Goal: Information Seeking & Learning: Find specific page/section

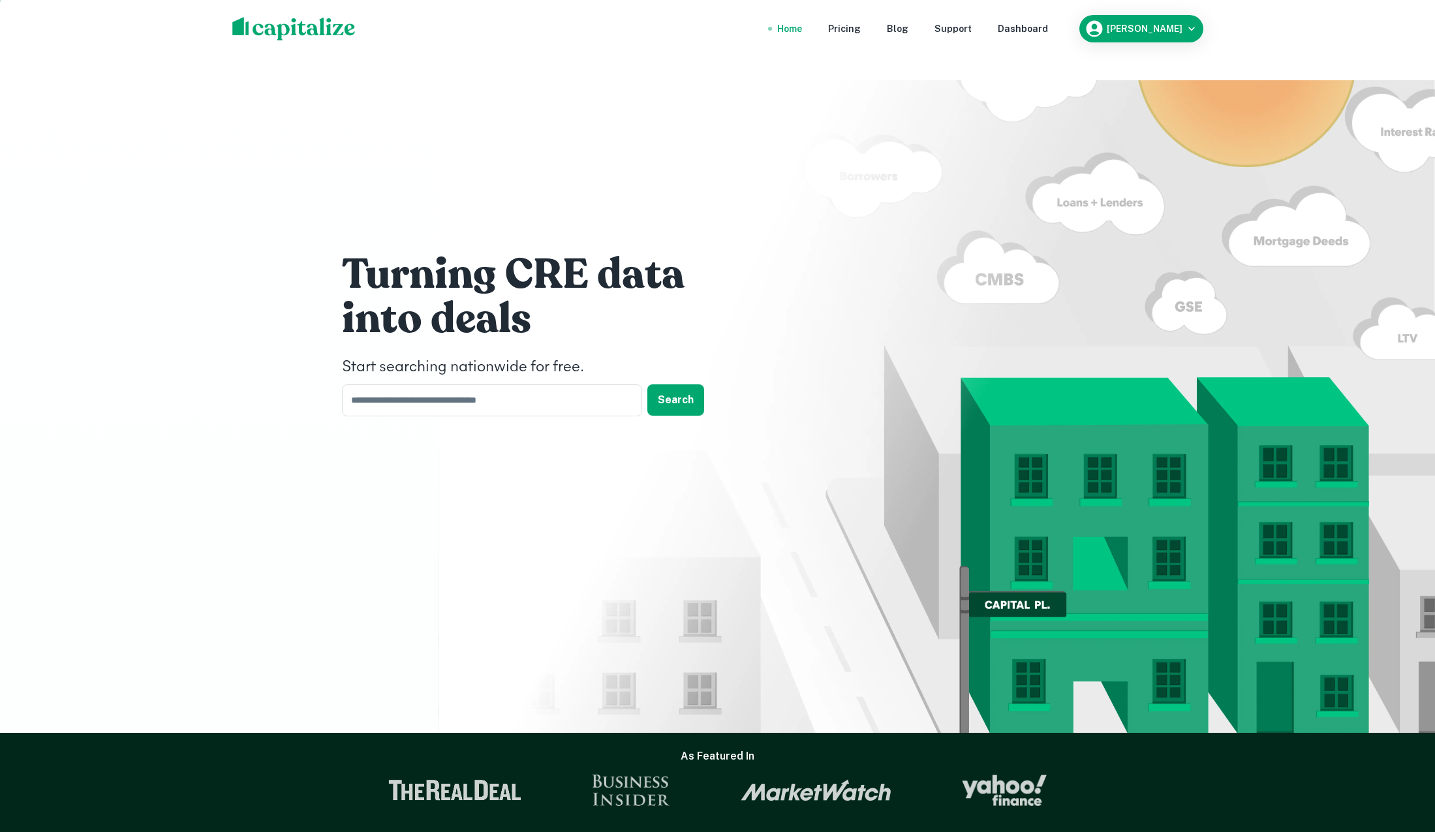
scroll to position [1, 0]
click at [440, 384] on input "text" at bounding box center [487, 400] width 291 height 32
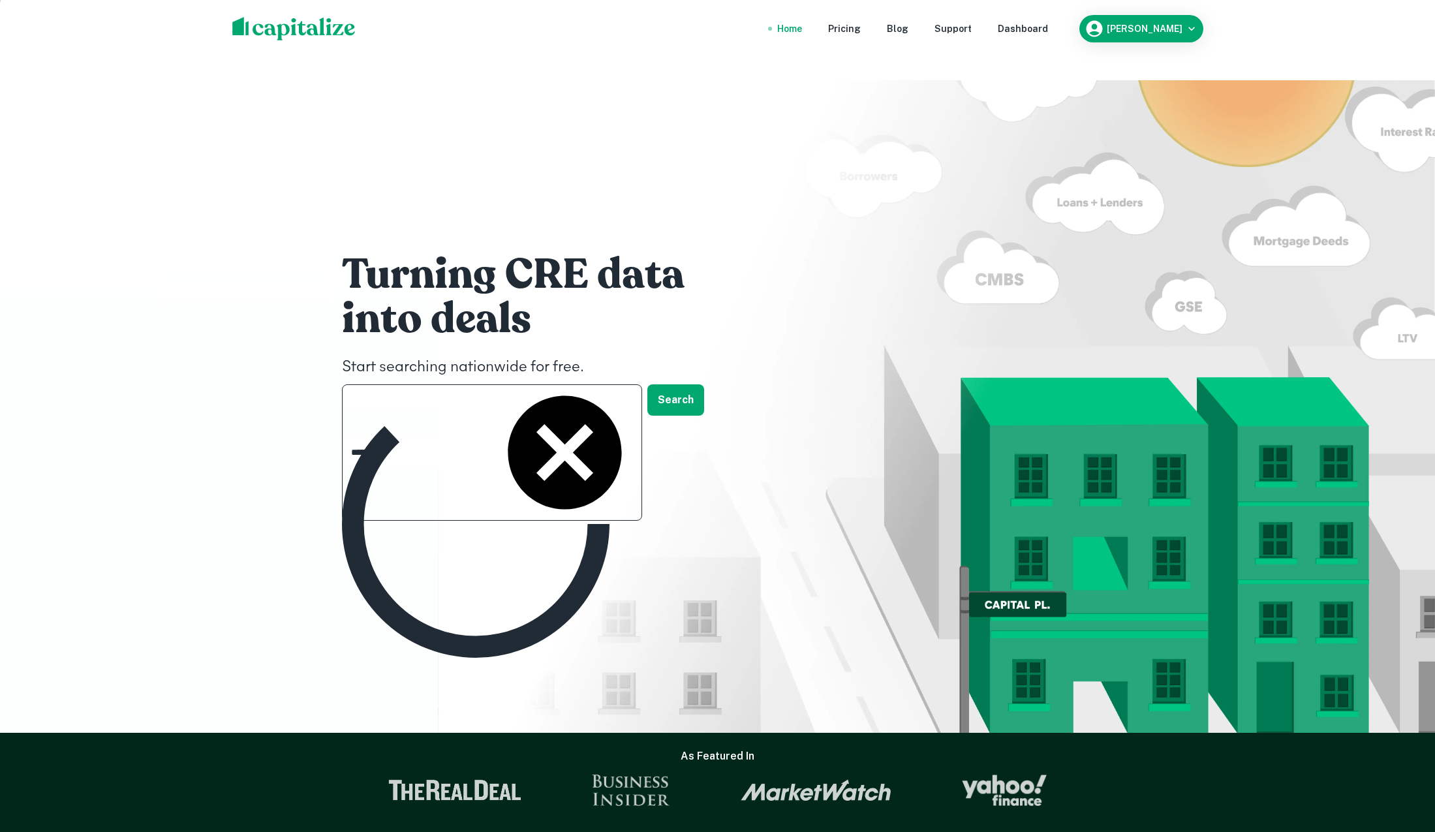
type input "**********"
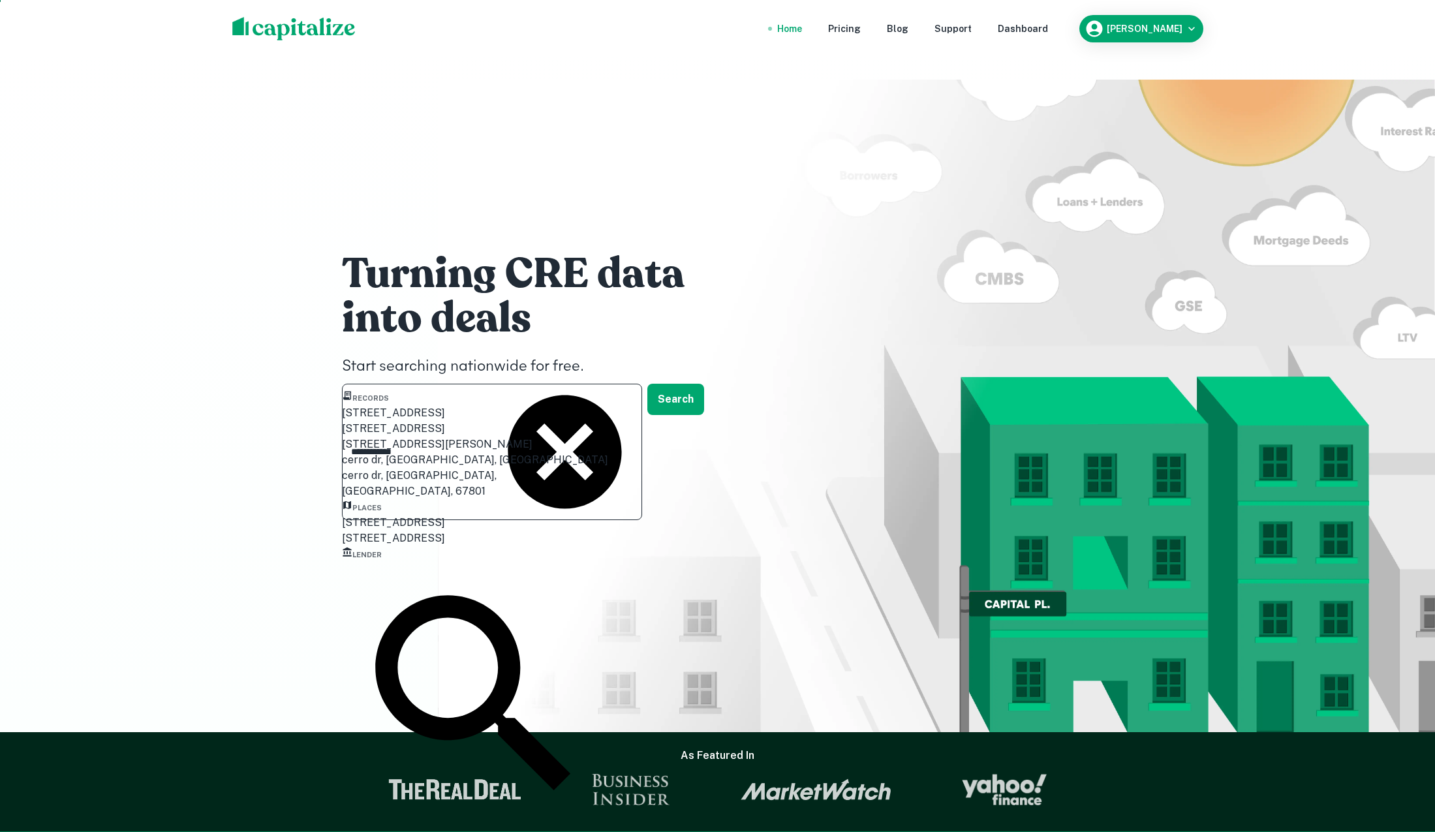
scroll to position [3, 0]
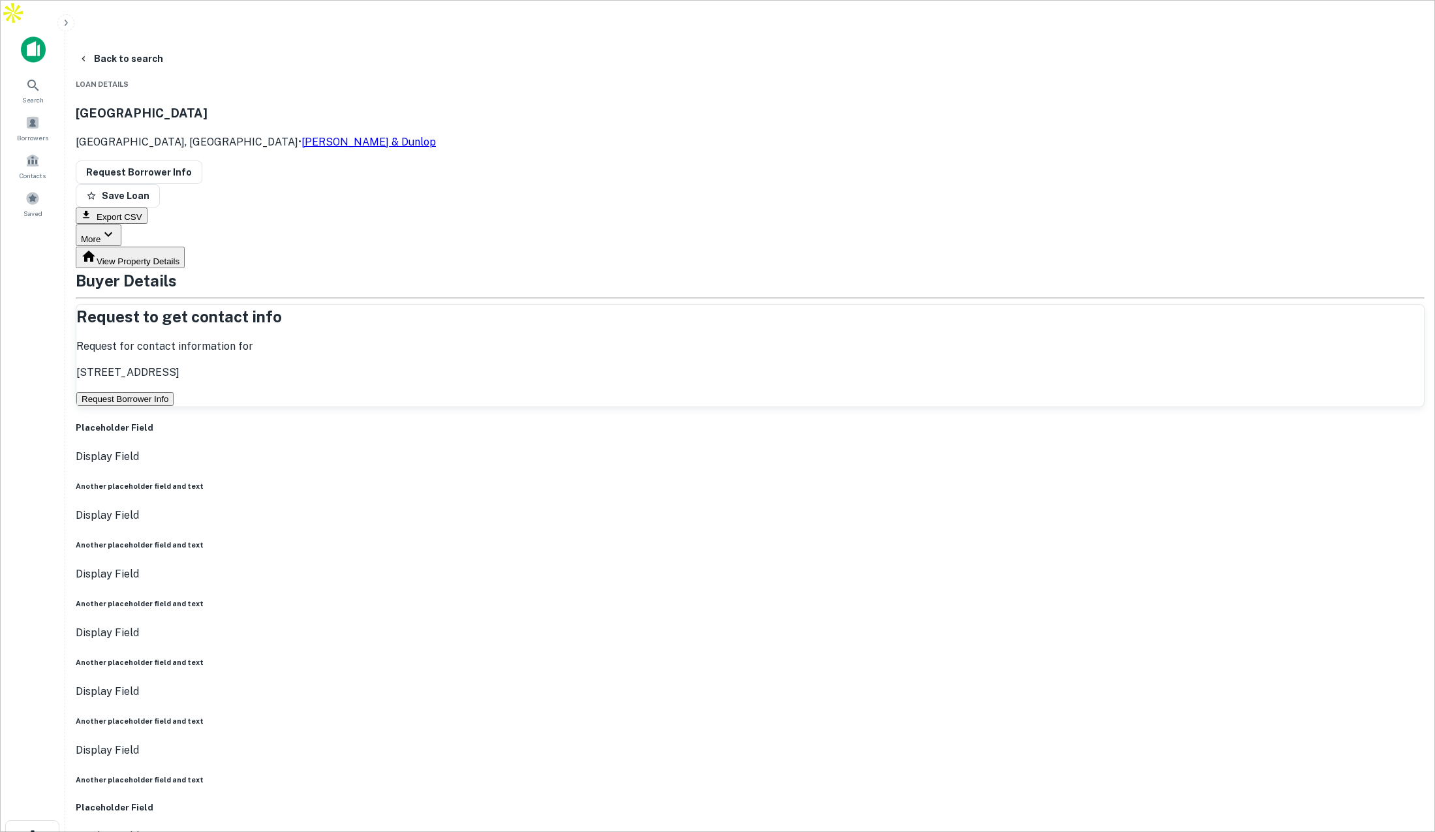
click at [174, 392] on button "Request Borrower Info" at bounding box center [124, 399] width 97 height 14
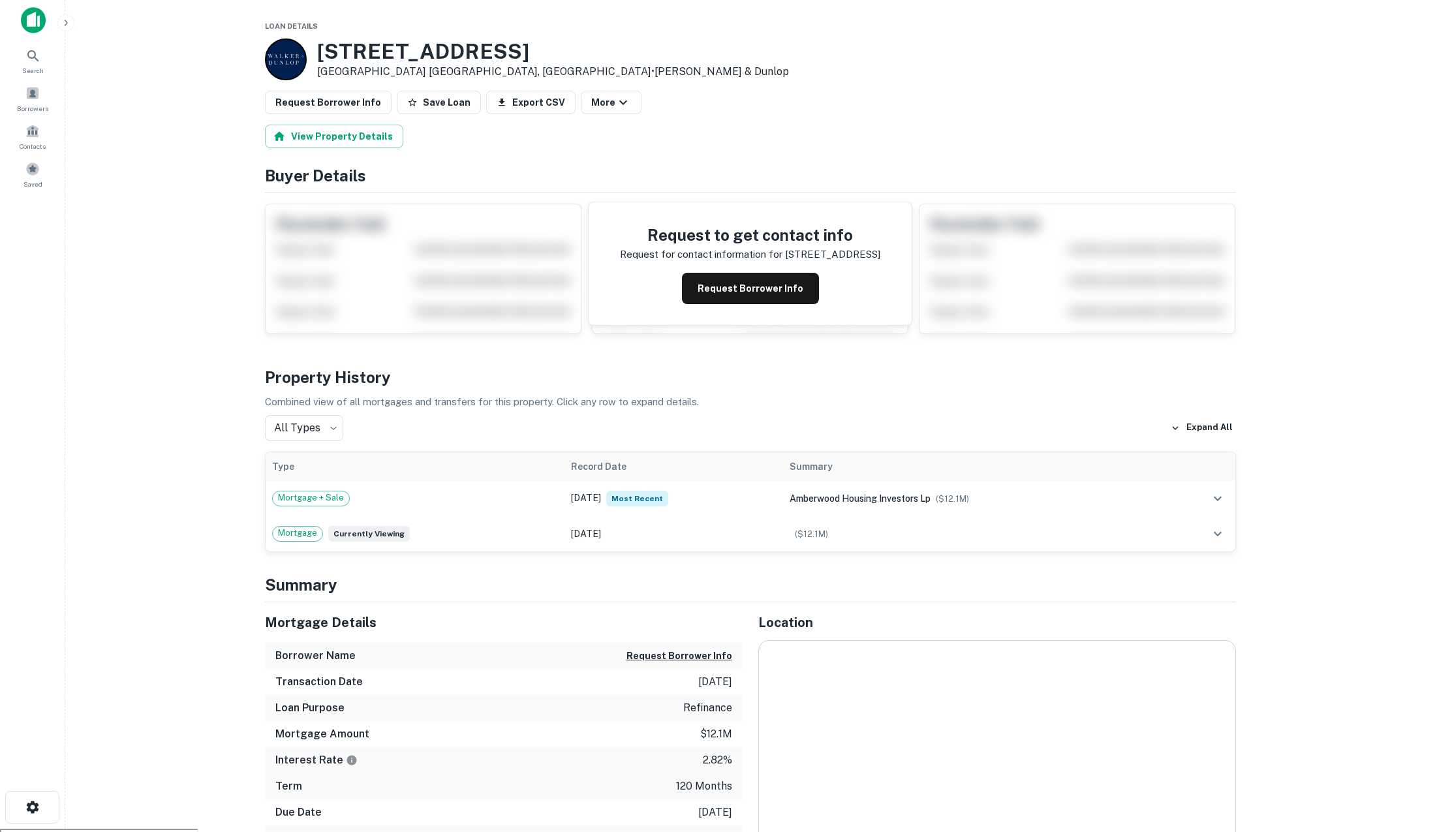
scroll to position [6, 0]
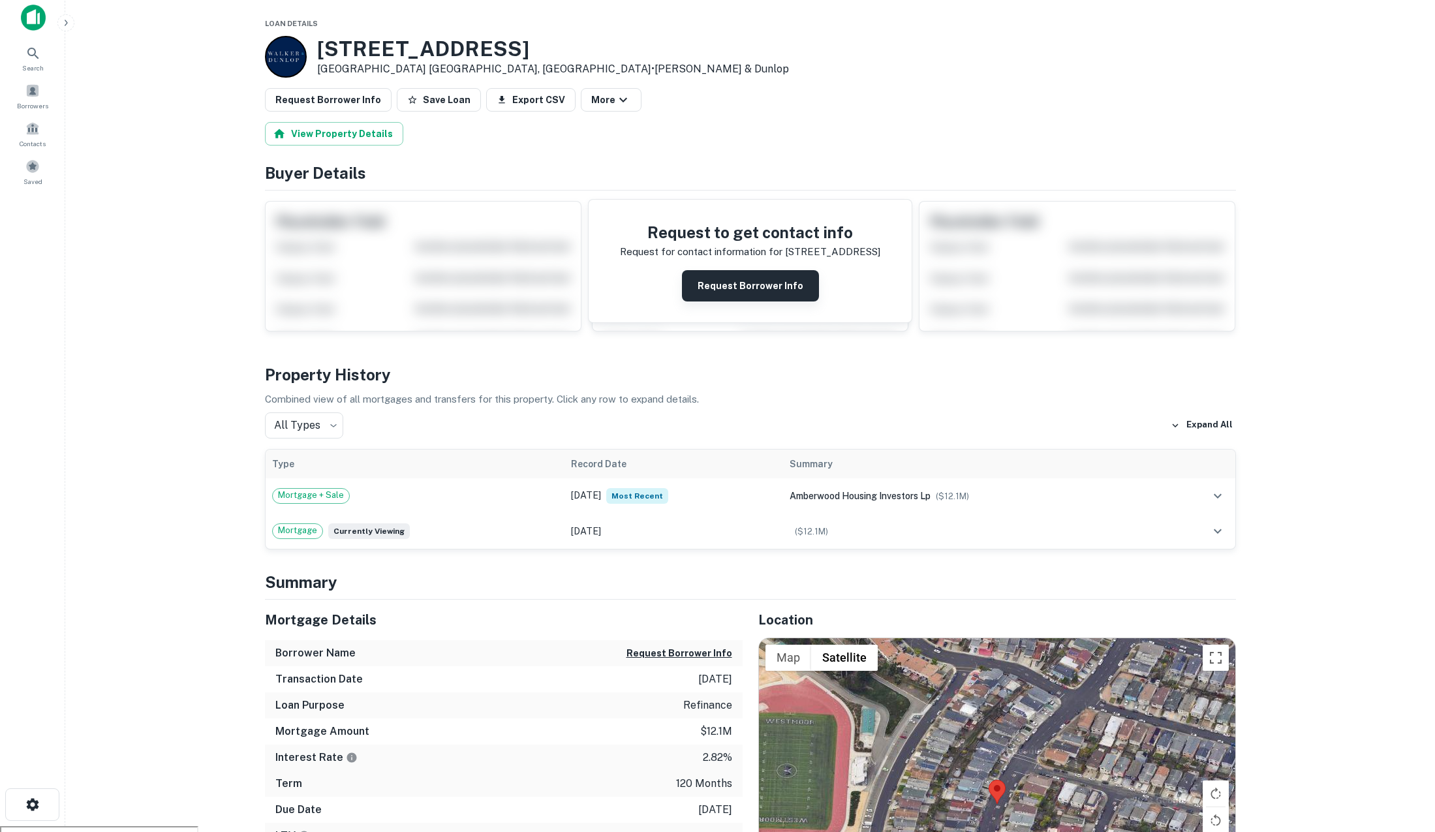
click at [776, 292] on button "Request Borrower Info" at bounding box center [750, 285] width 137 height 31
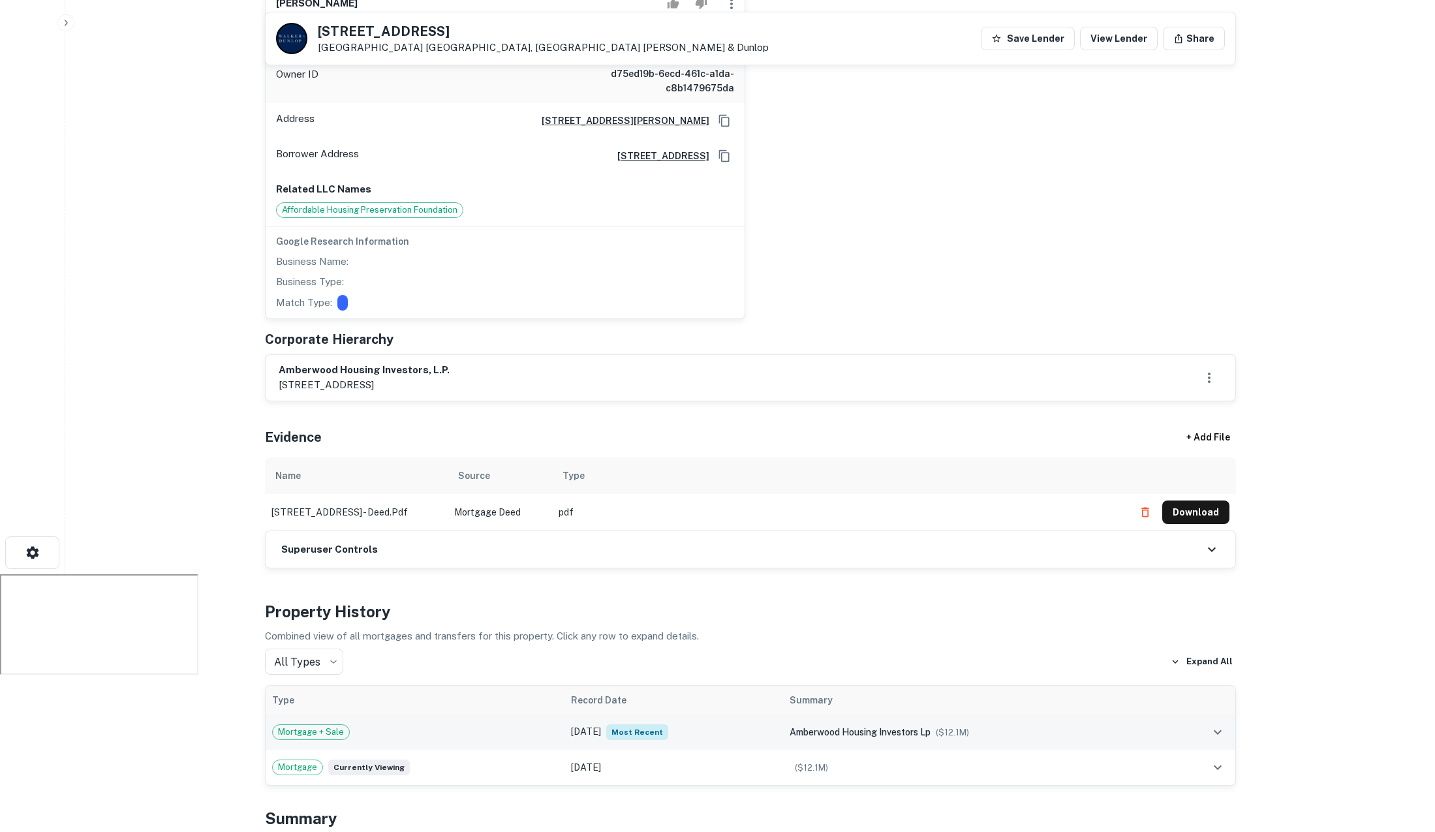
scroll to position [287, 0]
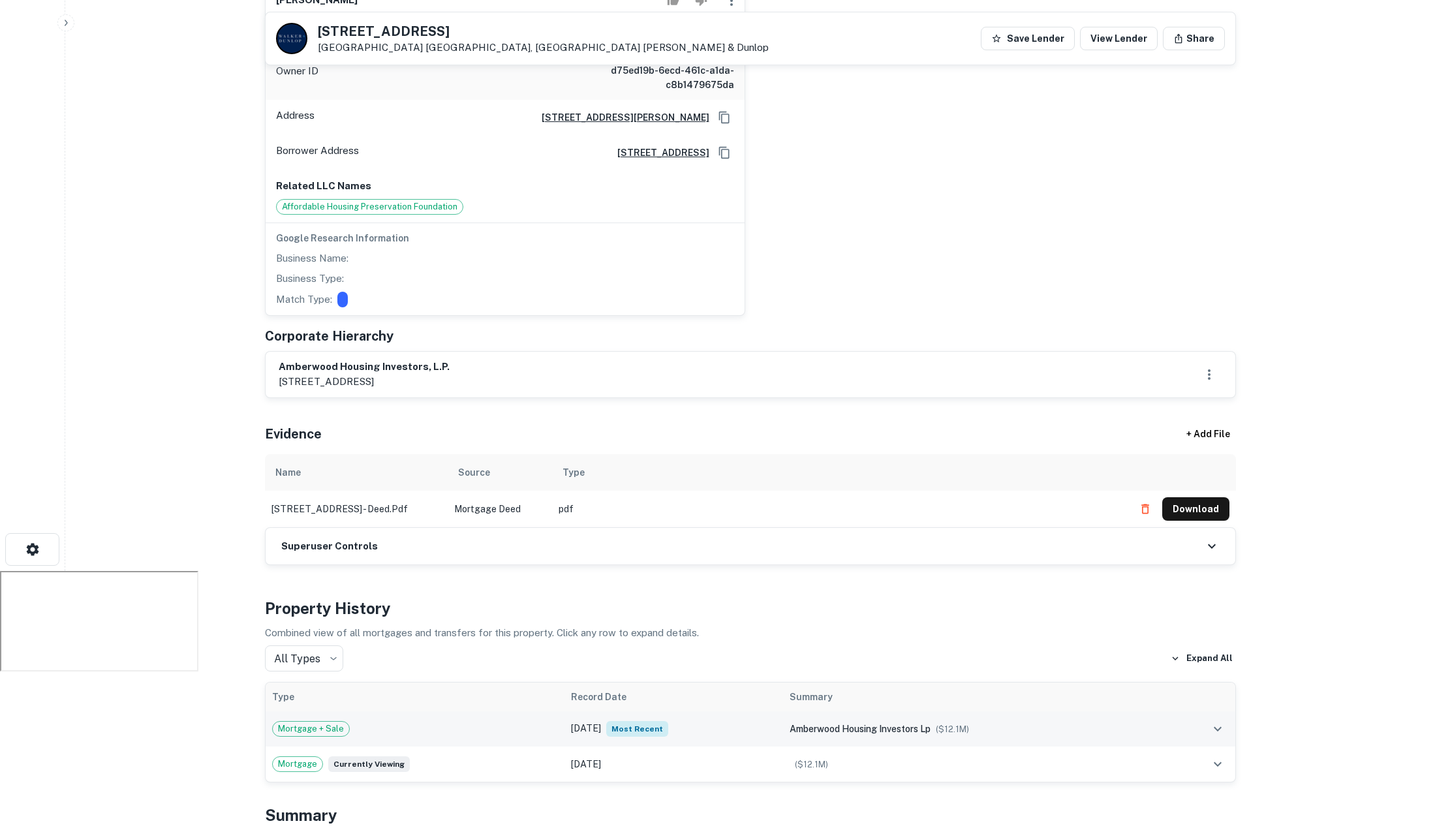
click at [683, 711] on td "May 31, 2020 Most Recent" at bounding box center [673, 728] width 219 height 35
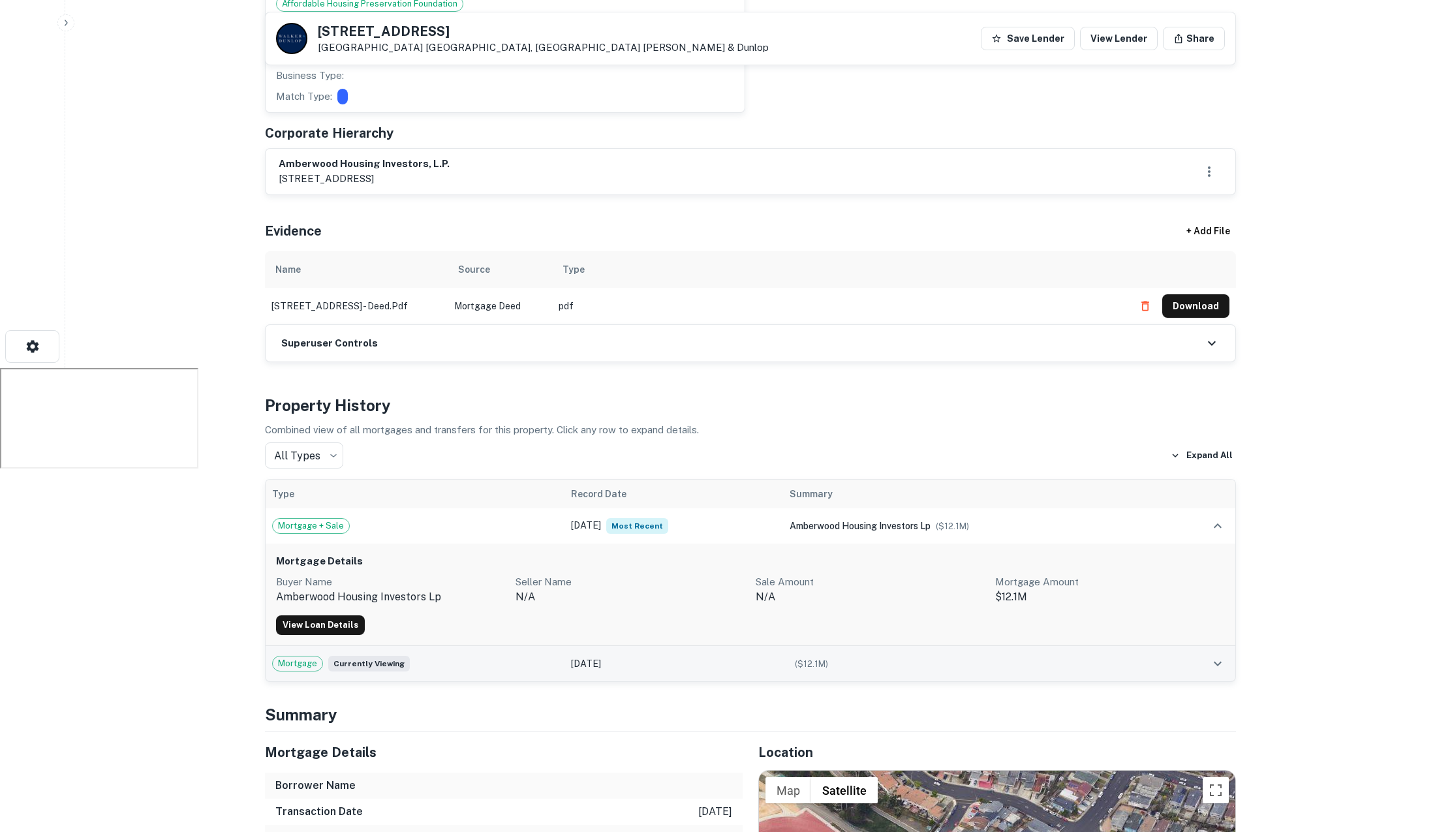
scroll to position [503, 0]
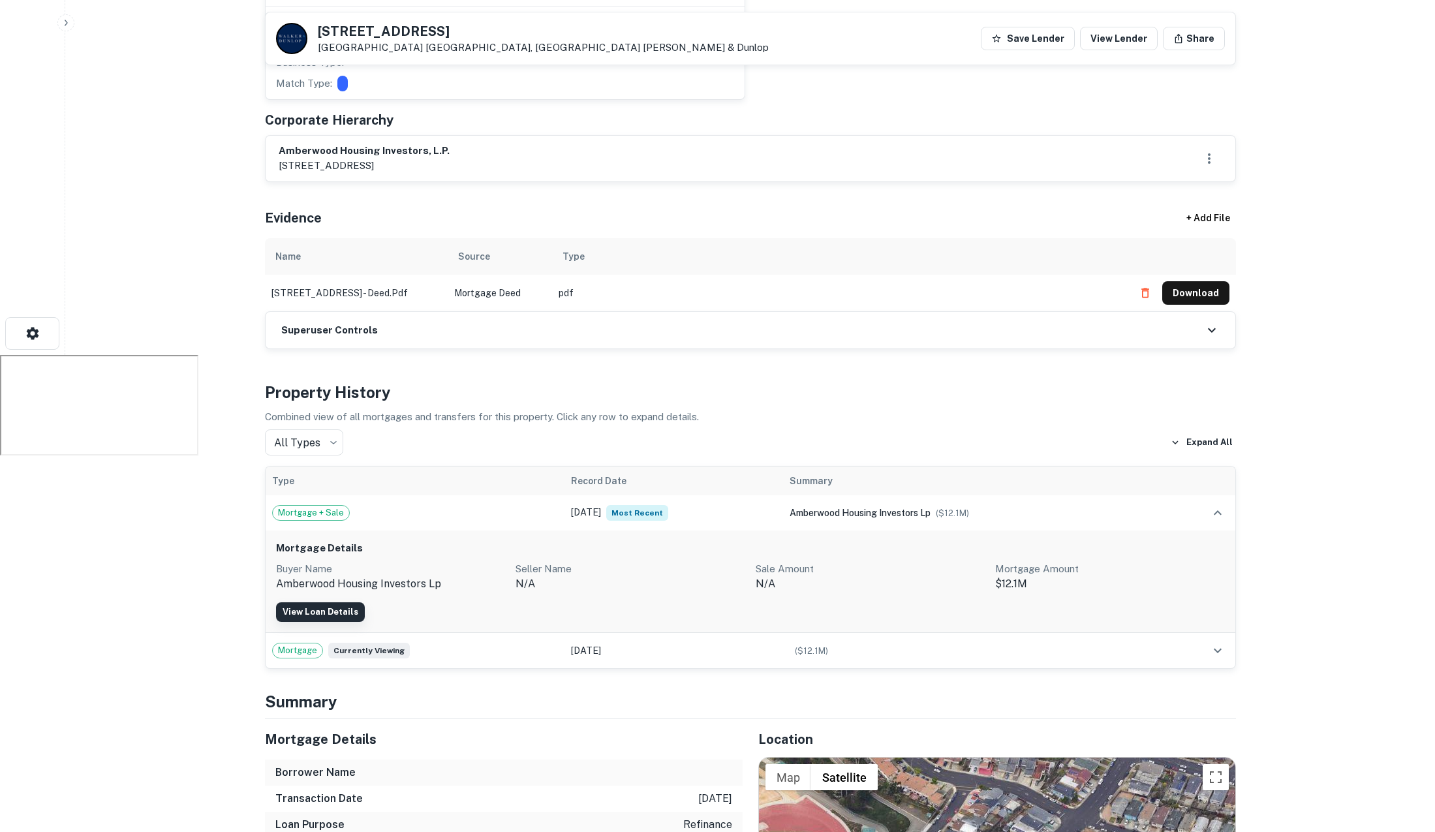
click at [346, 602] on link "View Loan Details" at bounding box center [320, 612] width 89 height 20
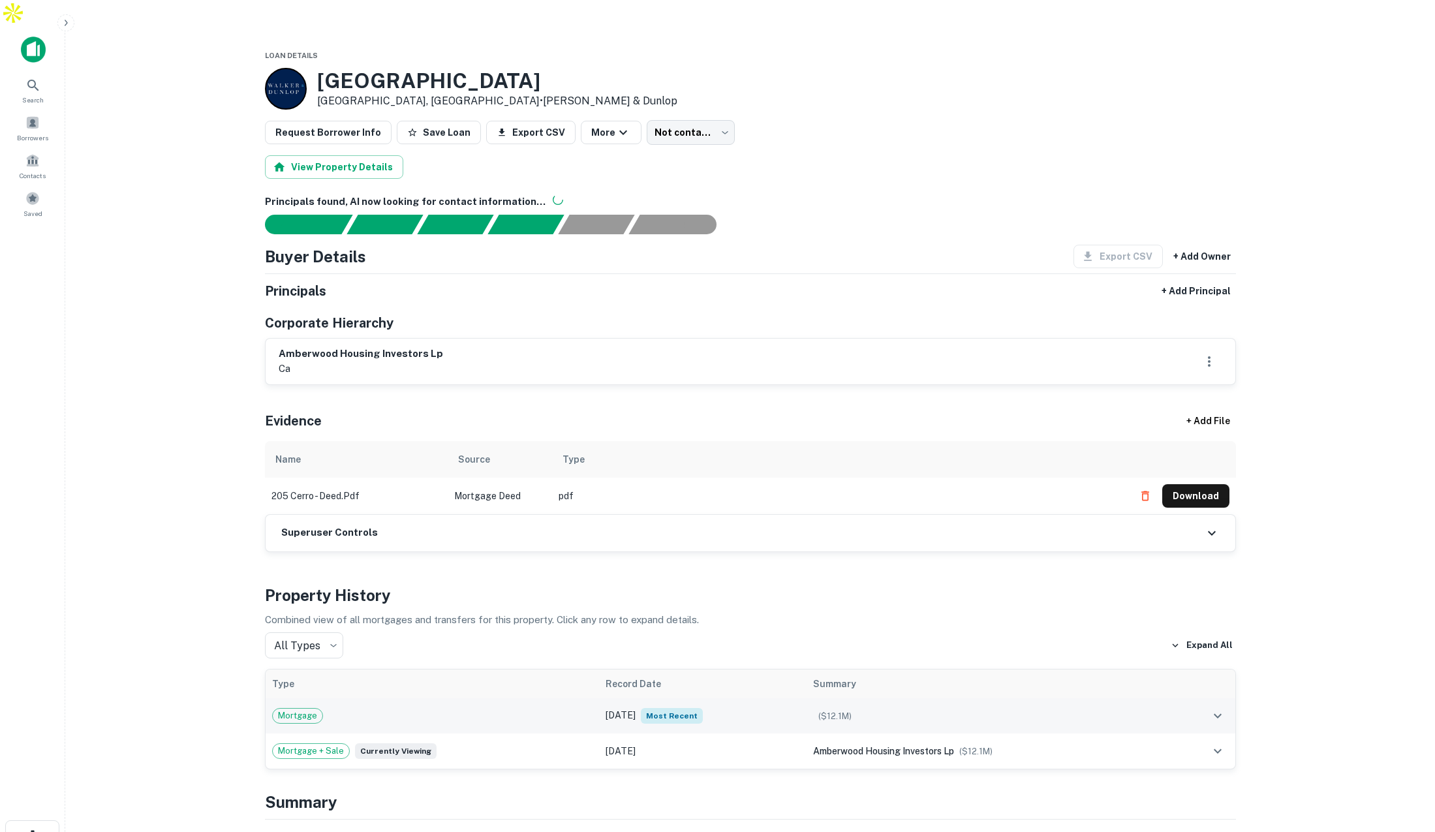
click at [338, 708] on div "Mortgage" at bounding box center [432, 716] width 321 height 16
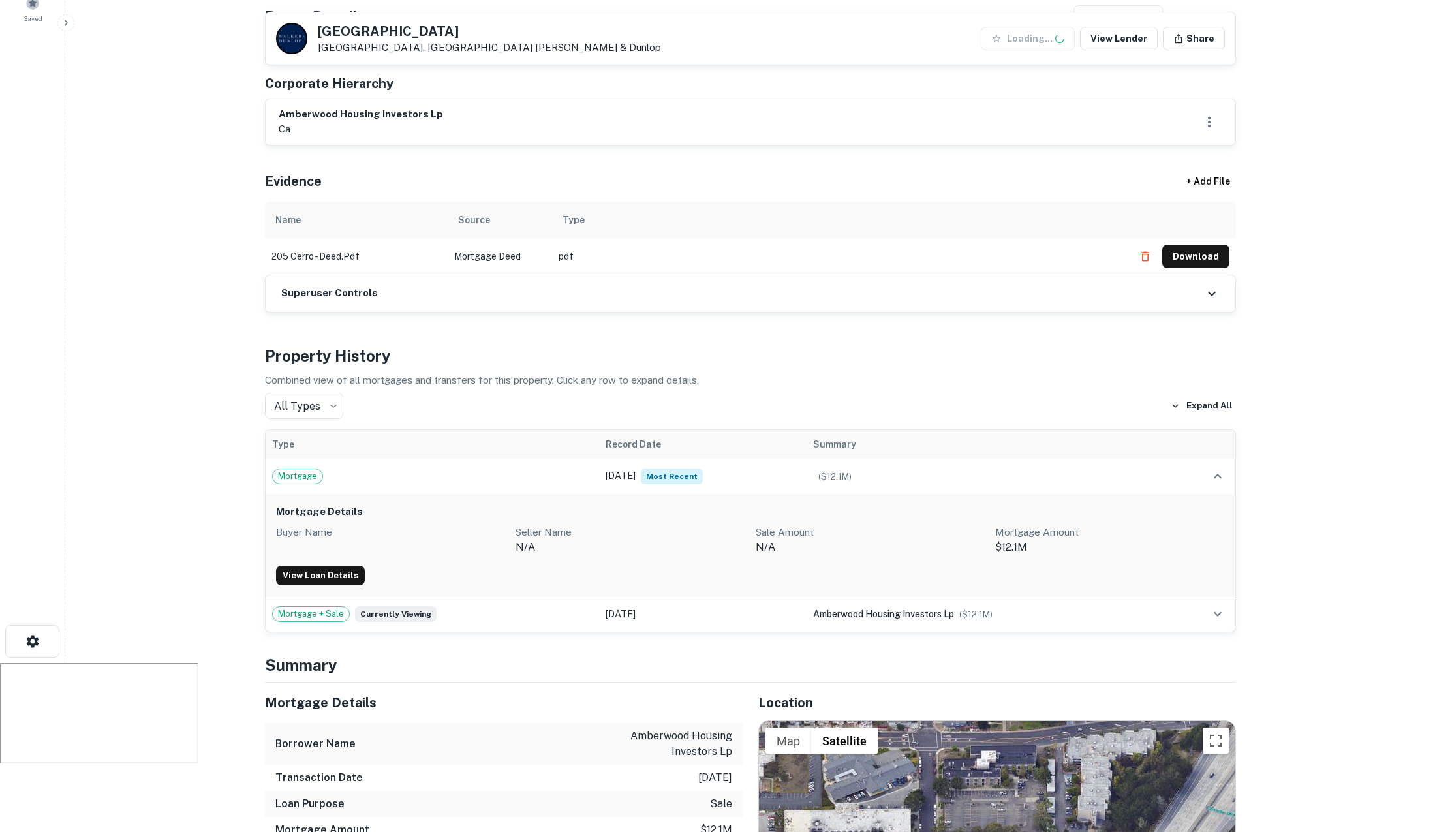
scroll to position [239, 0]
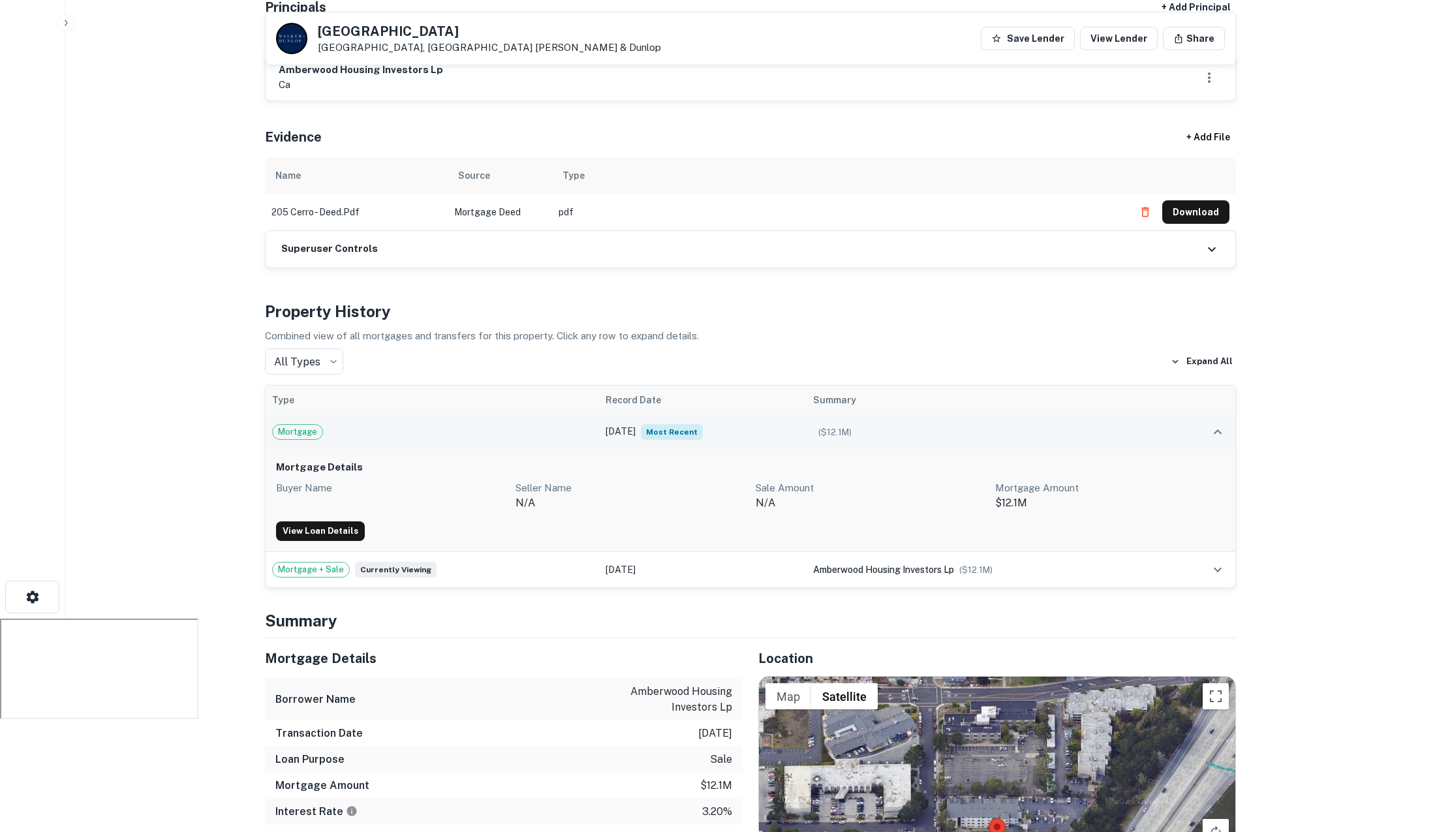
click at [671, 424] on span "Most Recent" at bounding box center [672, 432] width 62 height 16
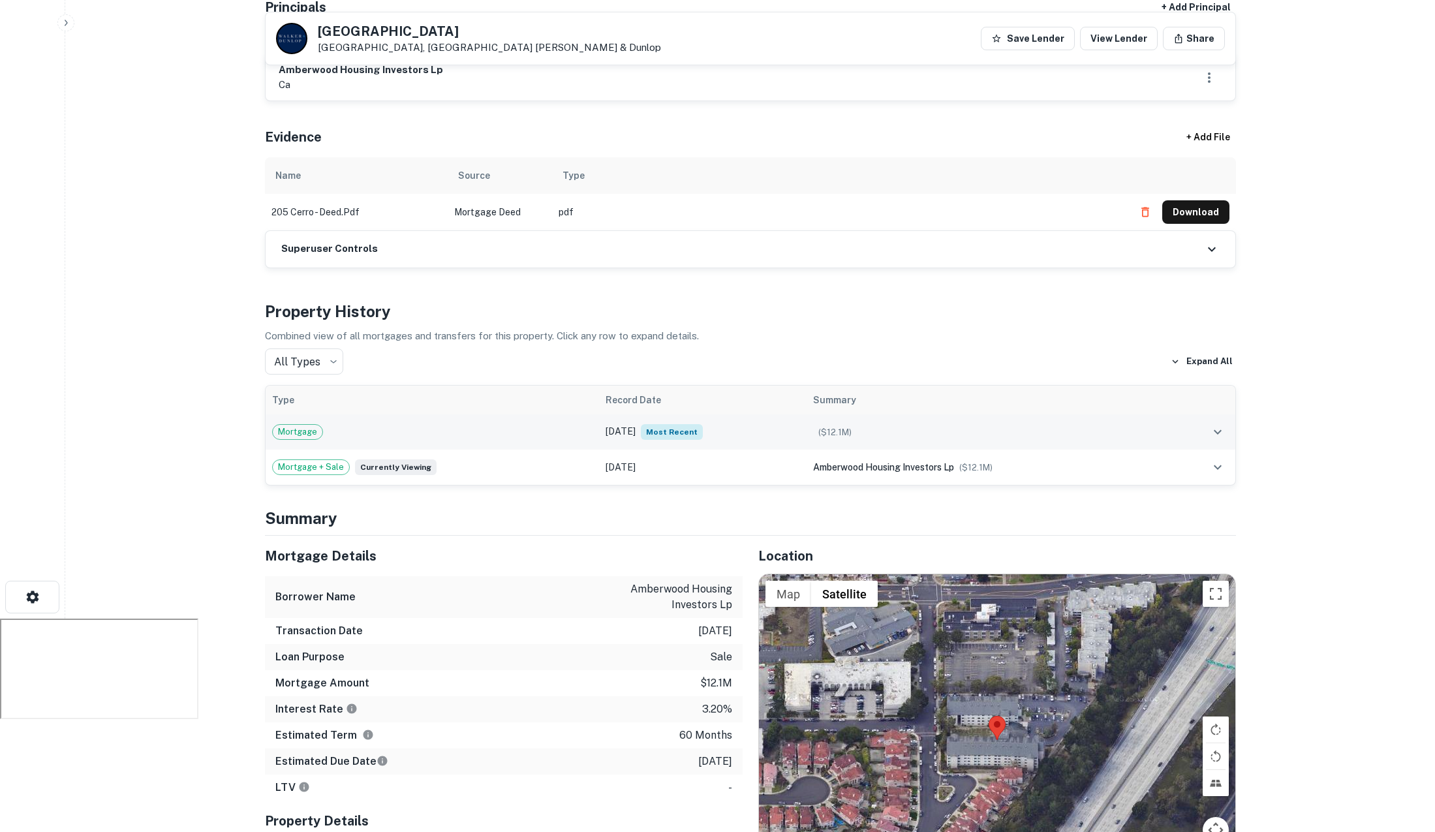
click at [623, 414] on td "May 31, 2020 Most Recent" at bounding box center [703, 431] width 208 height 35
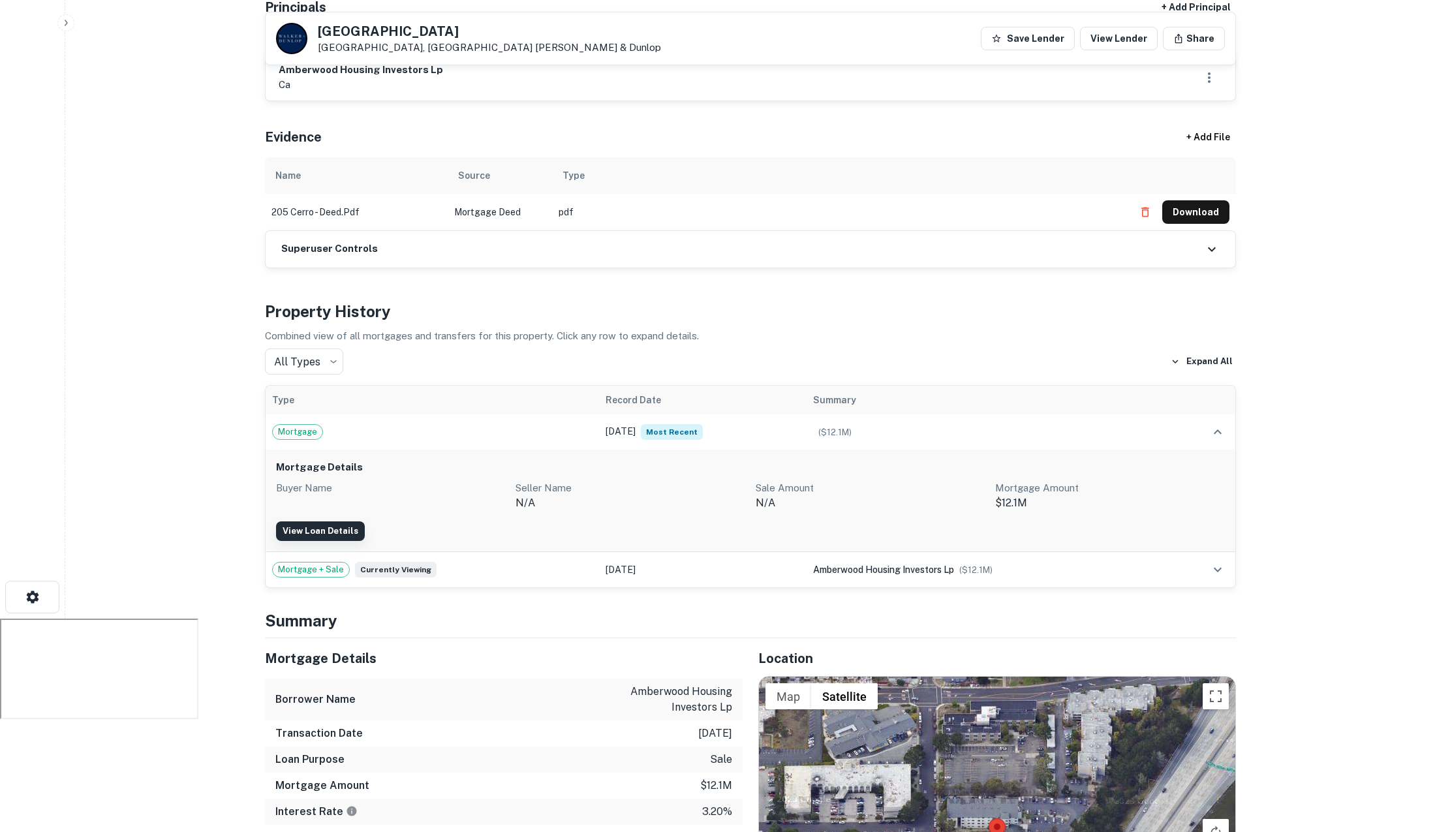
click at [328, 521] on link "View Loan Details" at bounding box center [320, 531] width 89 height 20
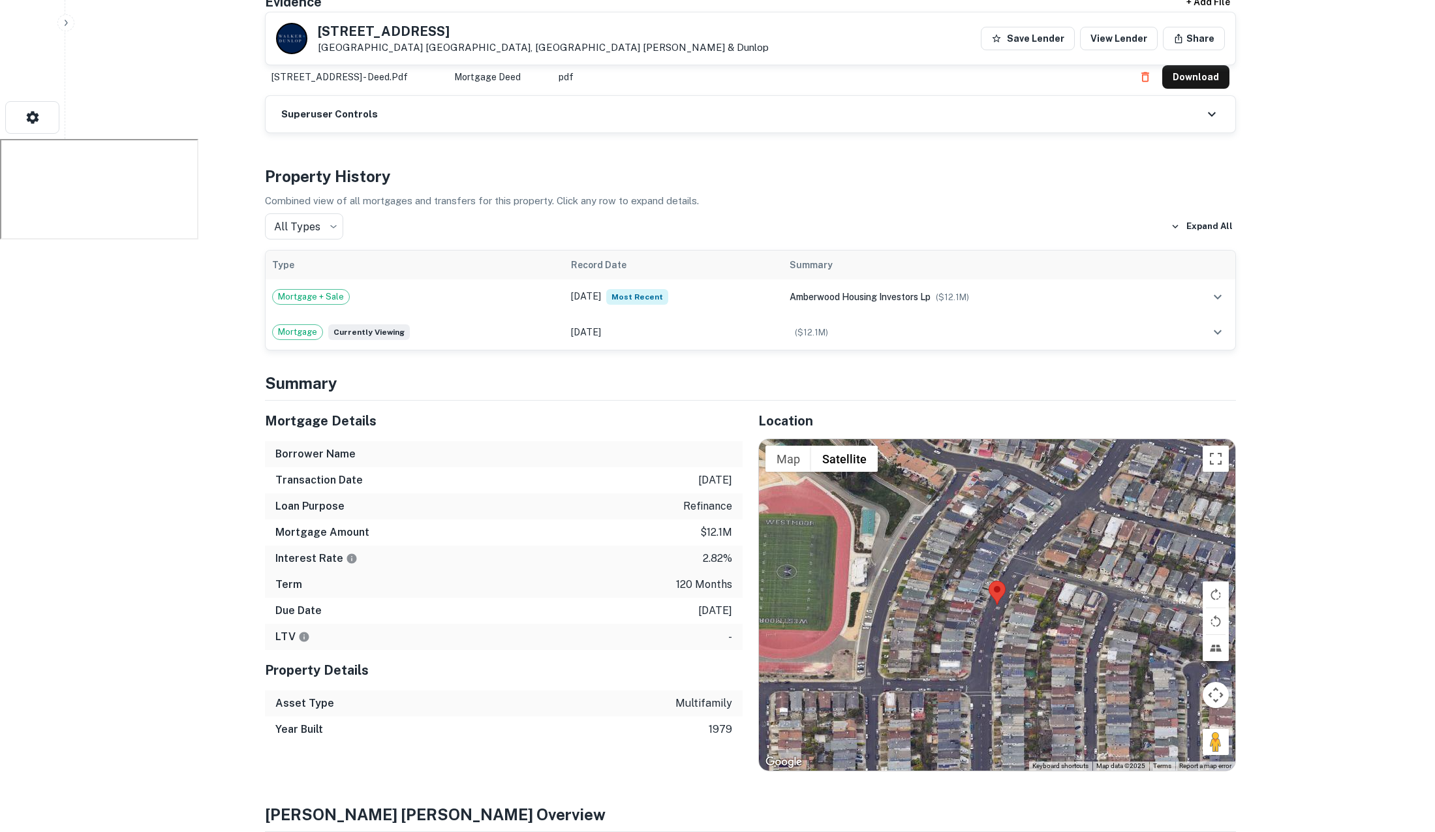
scroll to position [722, 0]
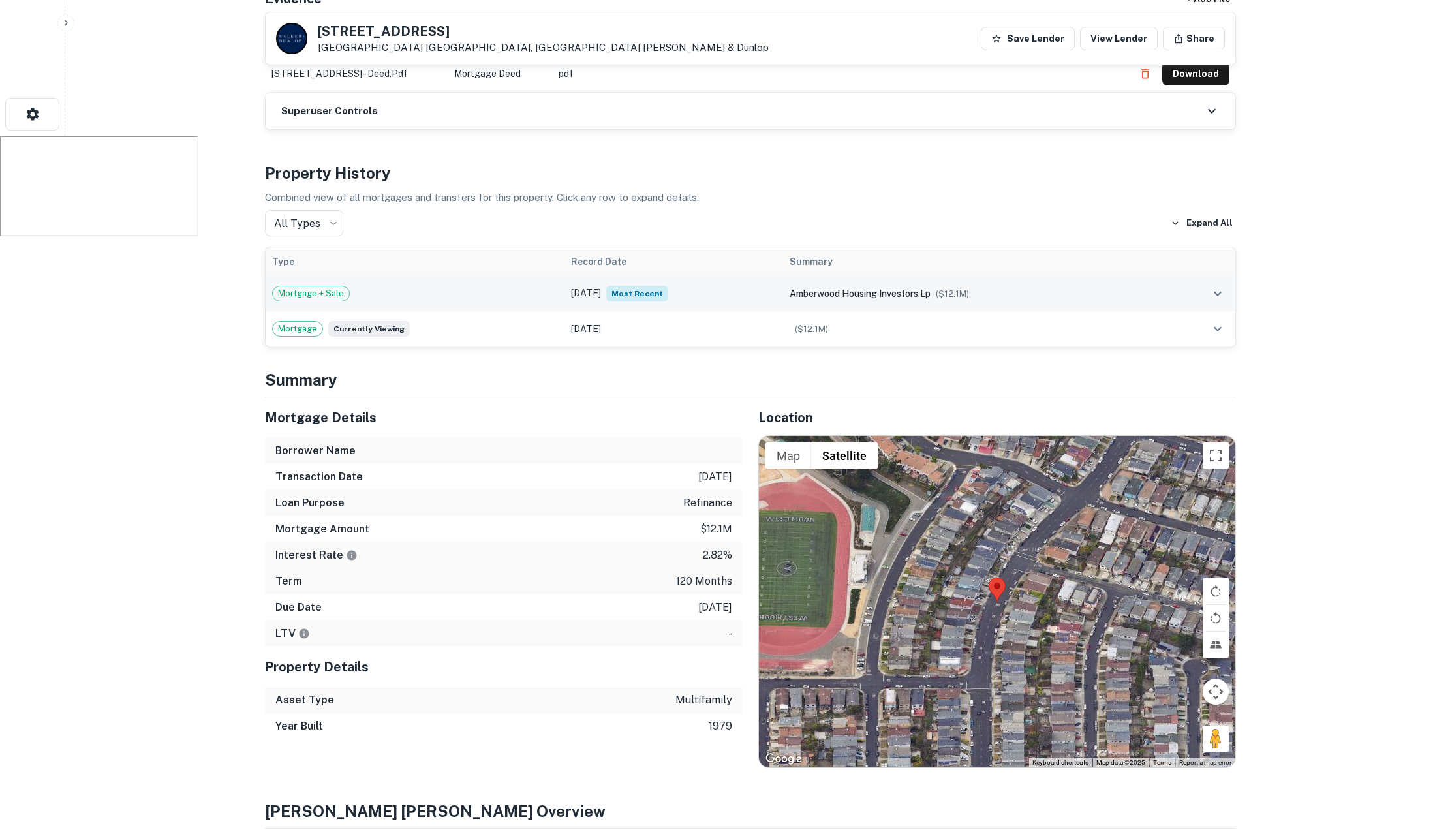
click at [892, 288] on span "amberwood housing investors lp" at bounding box center [860, 293] width 141 height 10
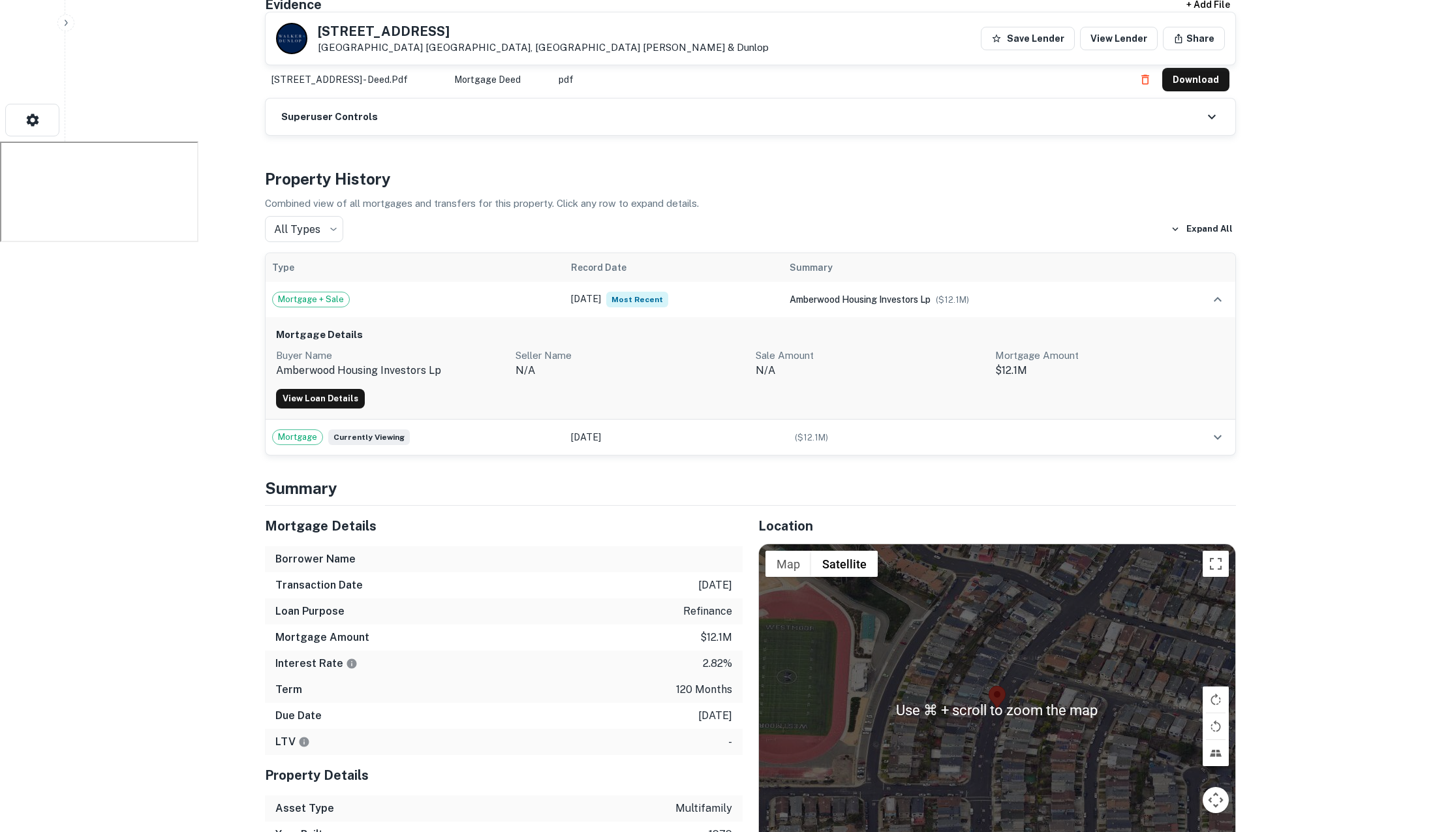
scroll to position [721, 0]
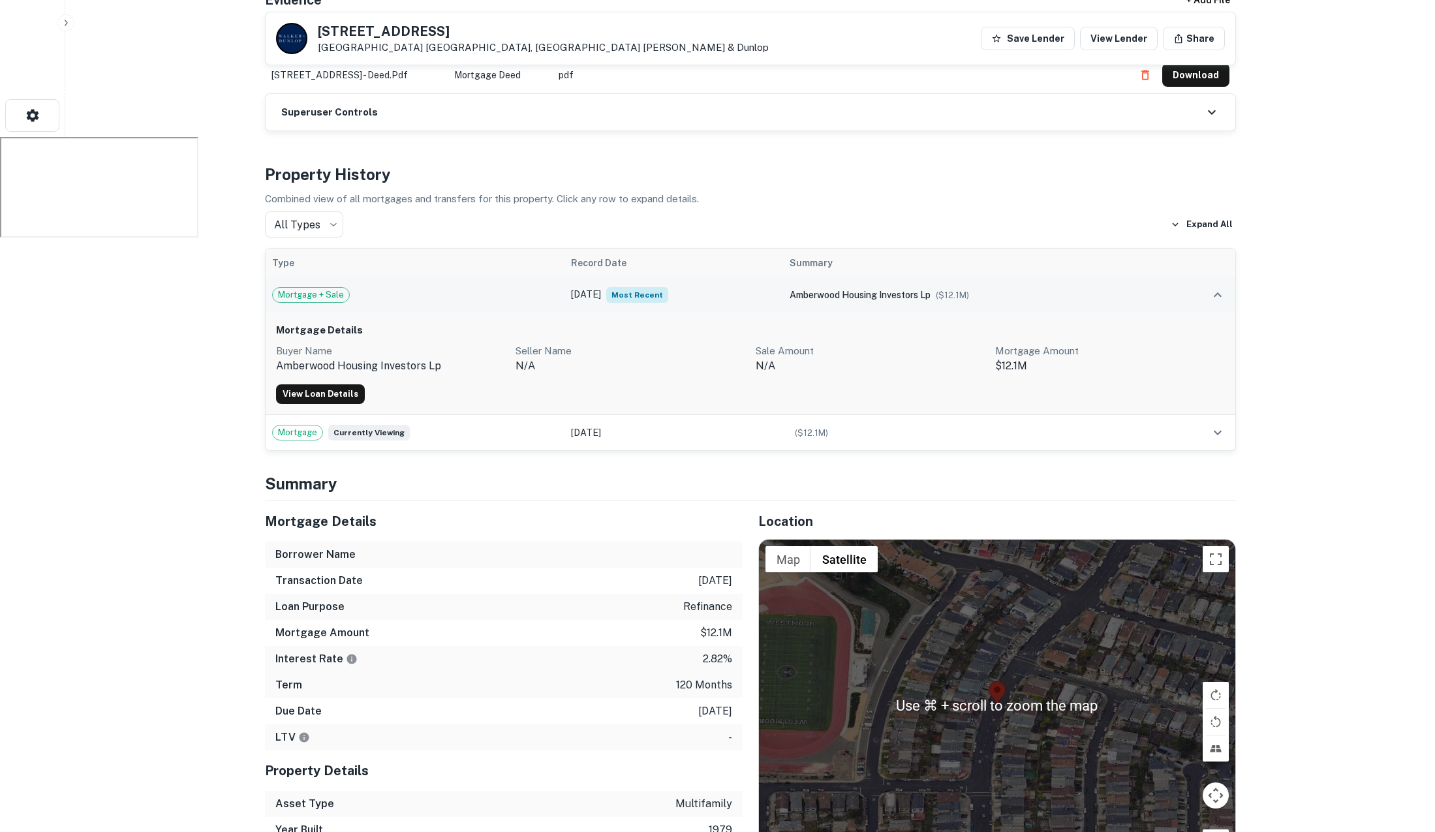
click at [885, 290] on span "amberwood housing investors lp" at bounding box center [860, 295] width 141 height 10
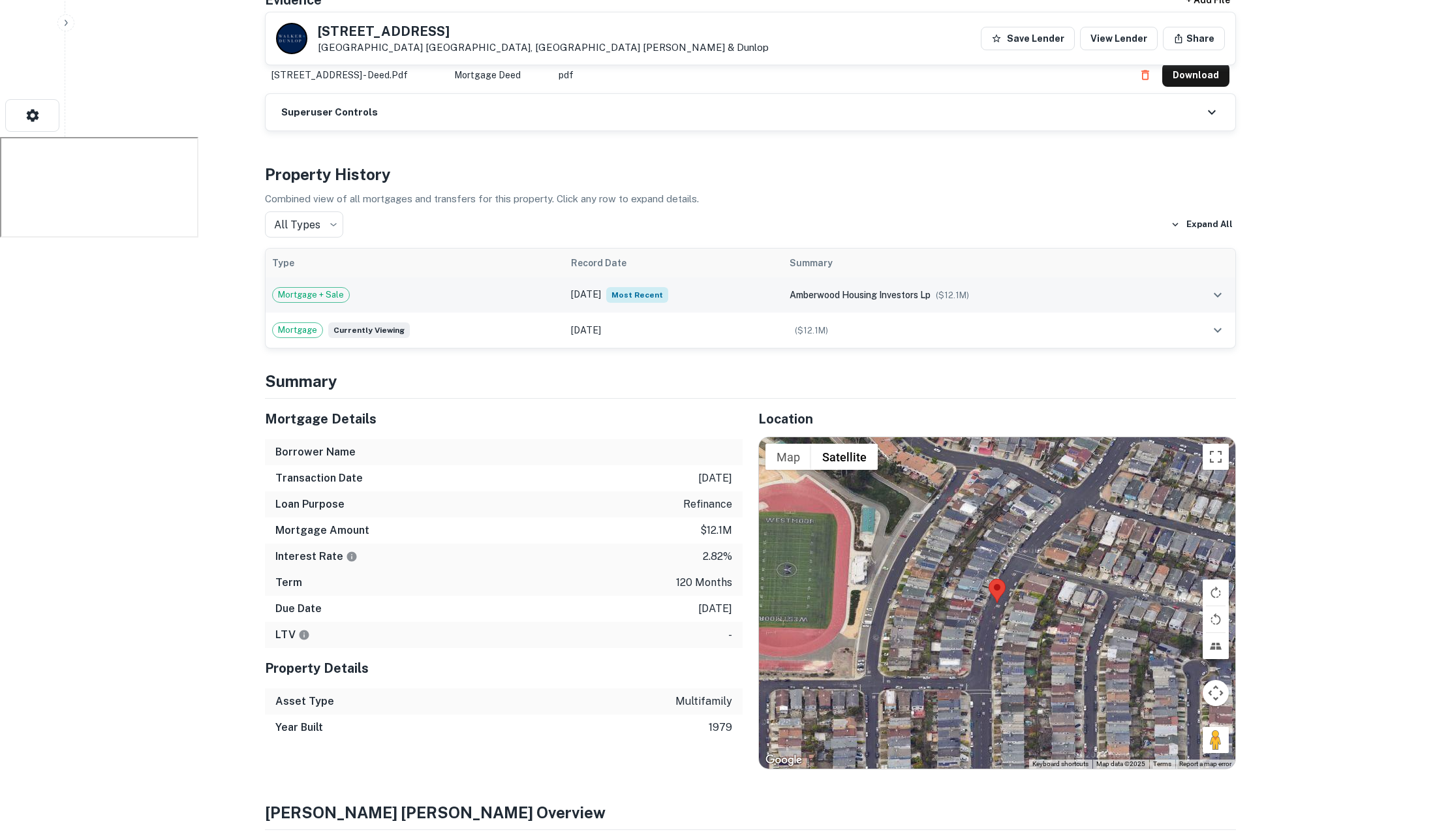
click at [884, 290] on span "amberwood housing investors lp" at bounding box center [860, 295] width 141 height 10
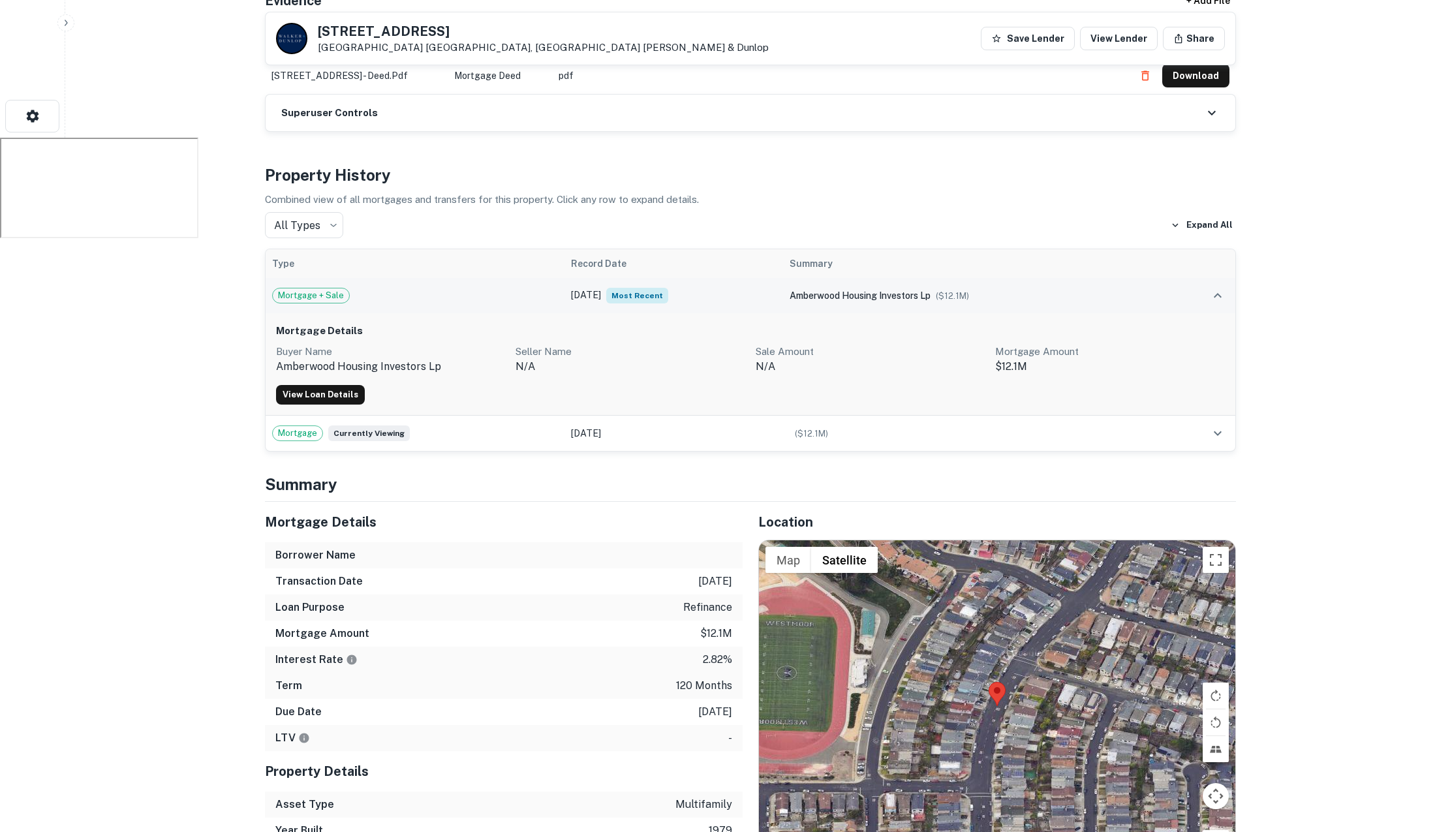
scroll to position [720, 0]
click at [679, 279] on td "May 31, 2020 Most Recent" at bounding box center [673, 296] width 219 height 35
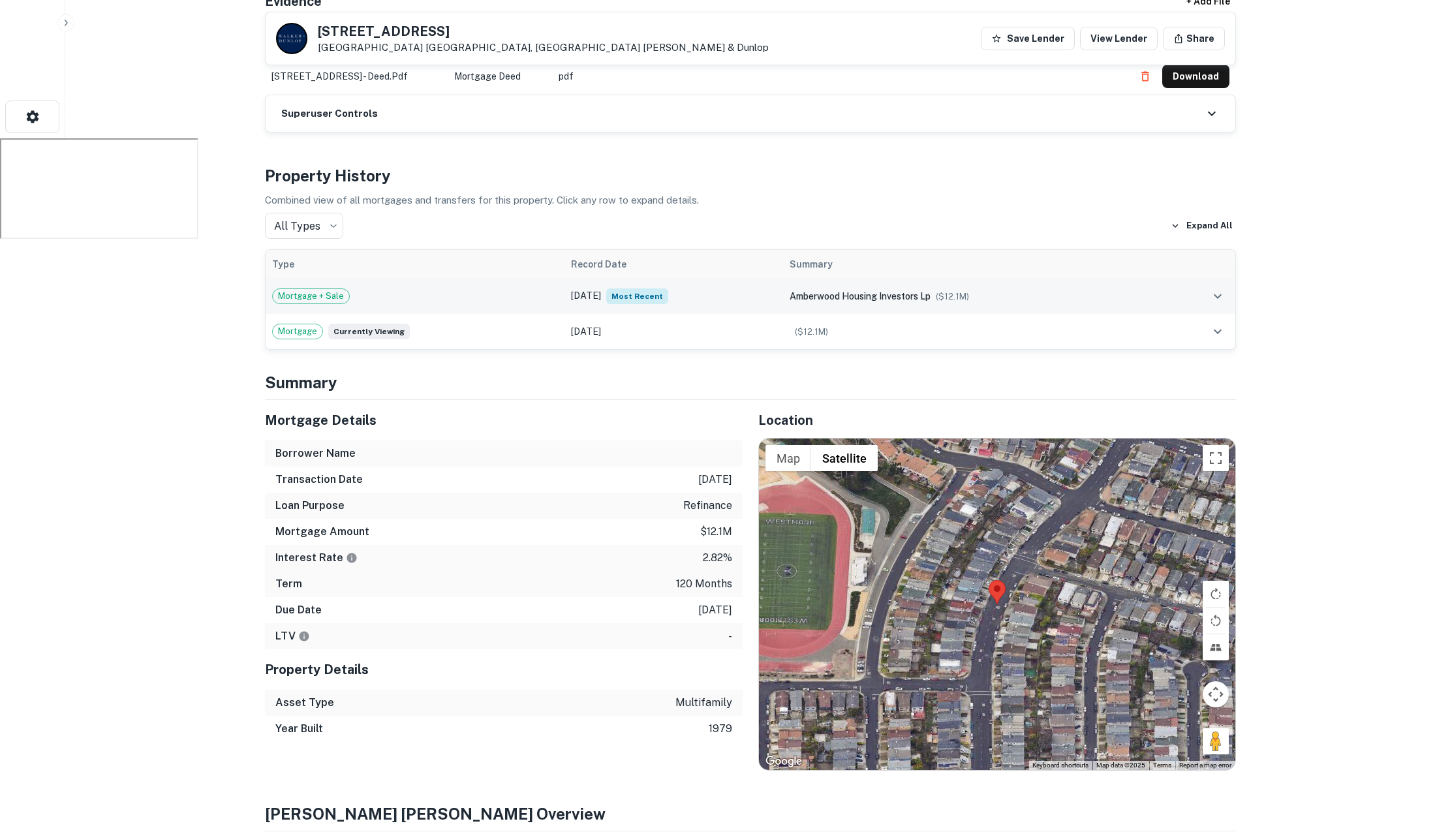
click at [887, 291] on span "amberwood housing investors lp" at bounding box center [860, 296] width 141 height 10
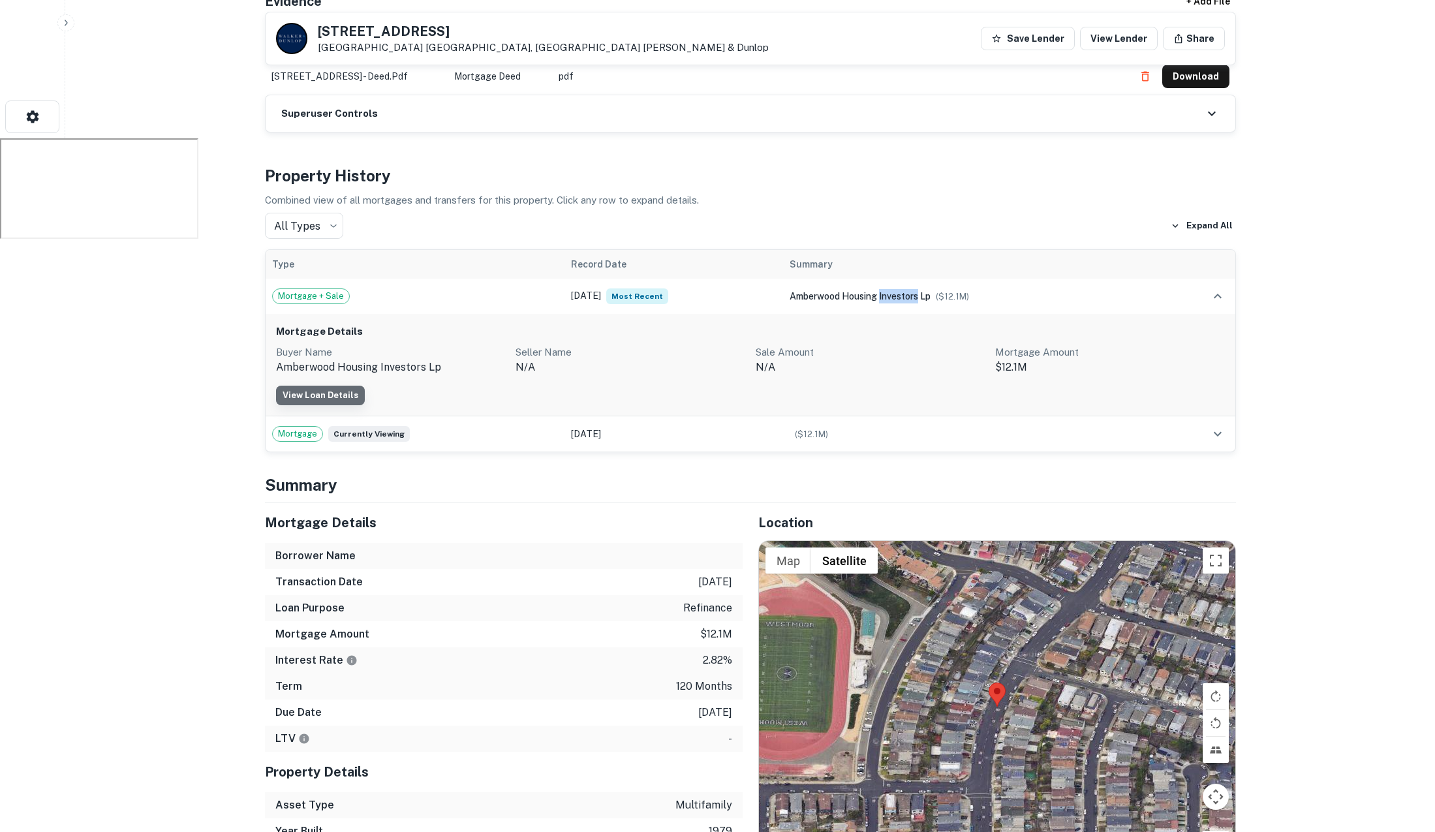
click at [339, 386] on link "View Loan Details" at bounding box center [320, 396] width 89 height 20
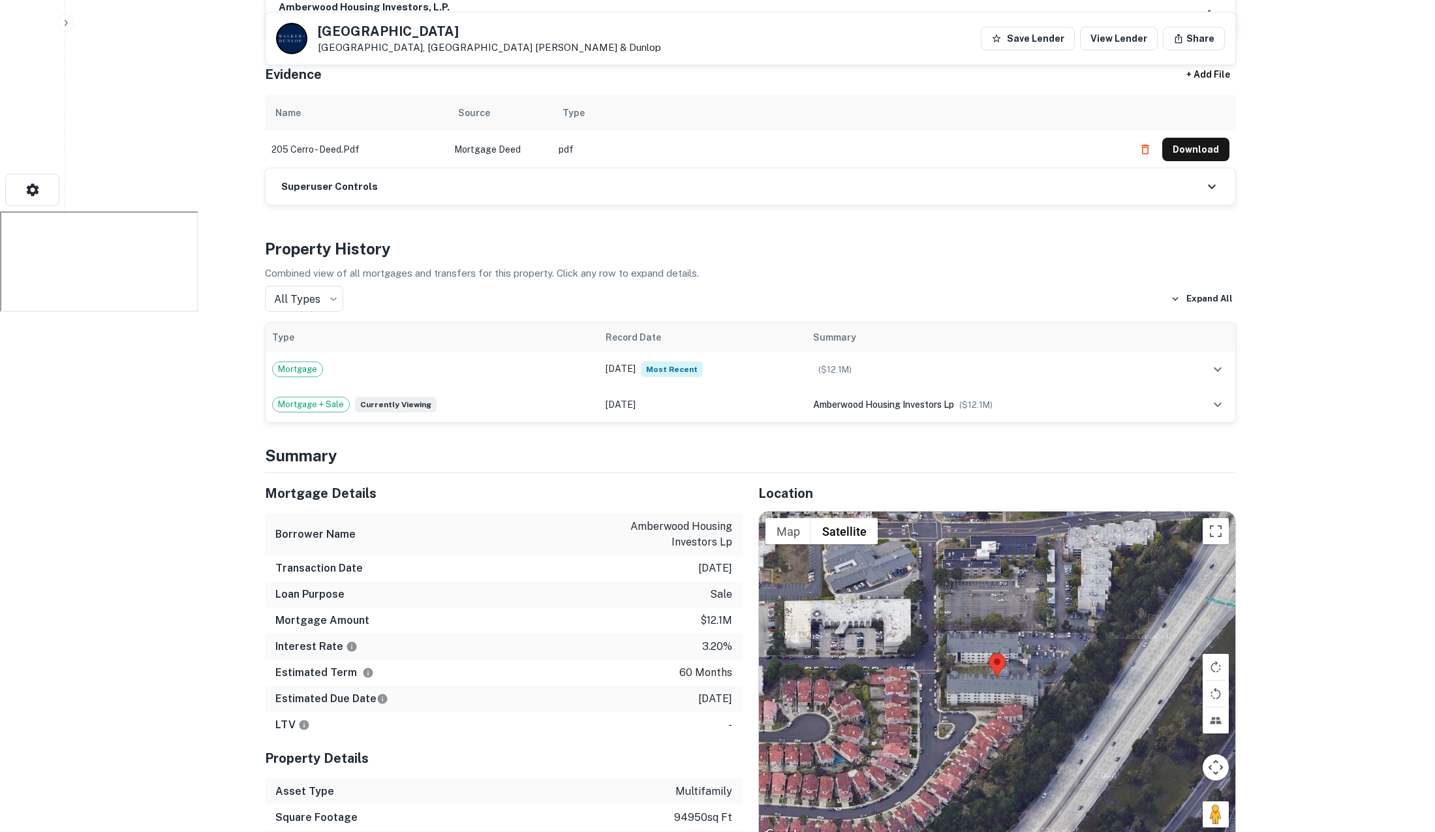
scroll to position [651, 0]
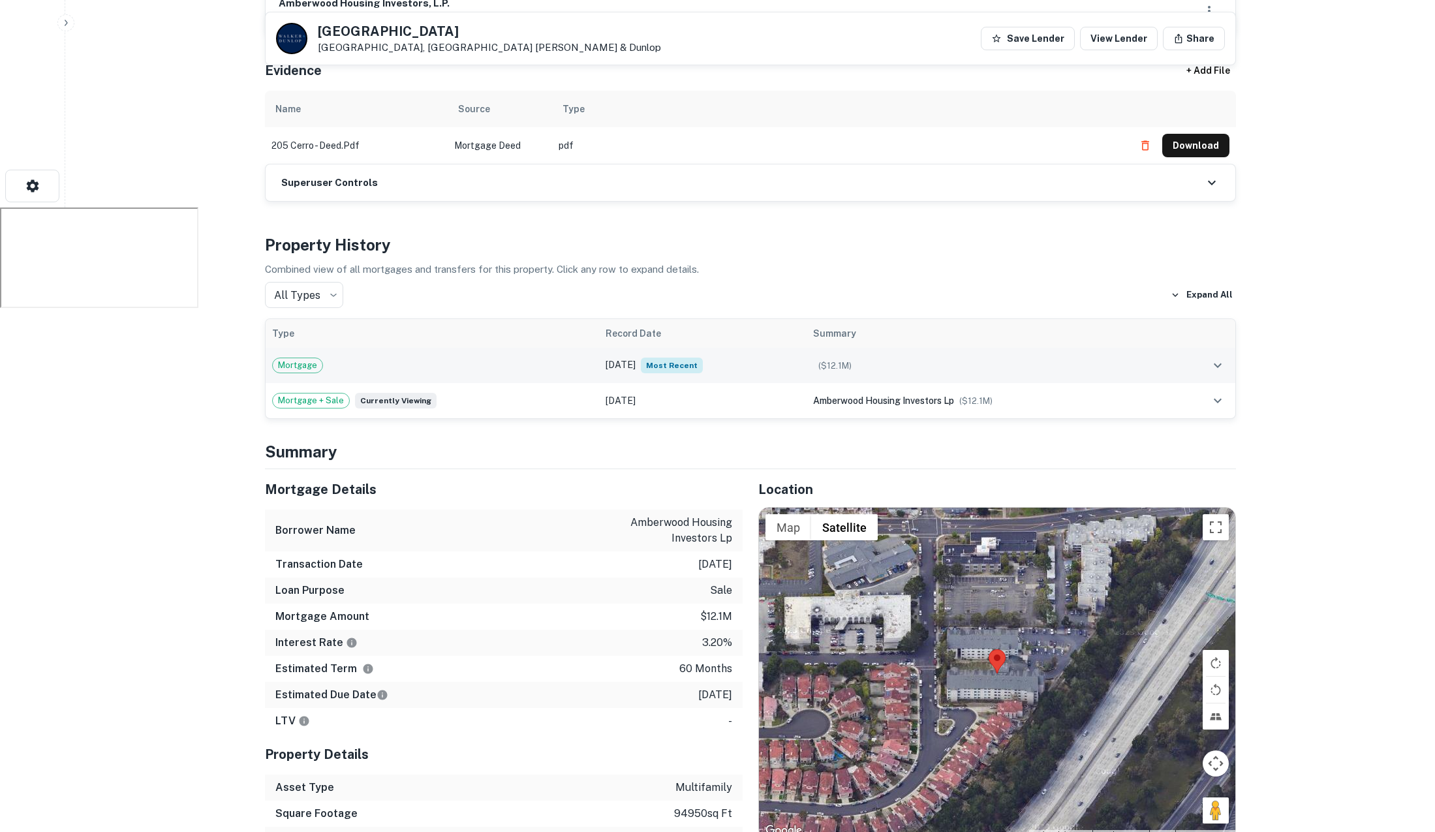
click at [520, 358] on div "Mortgage" at bounding box center [432, 366] width 321 height 16
